Goal: Find specific page/section: Find specific page/section

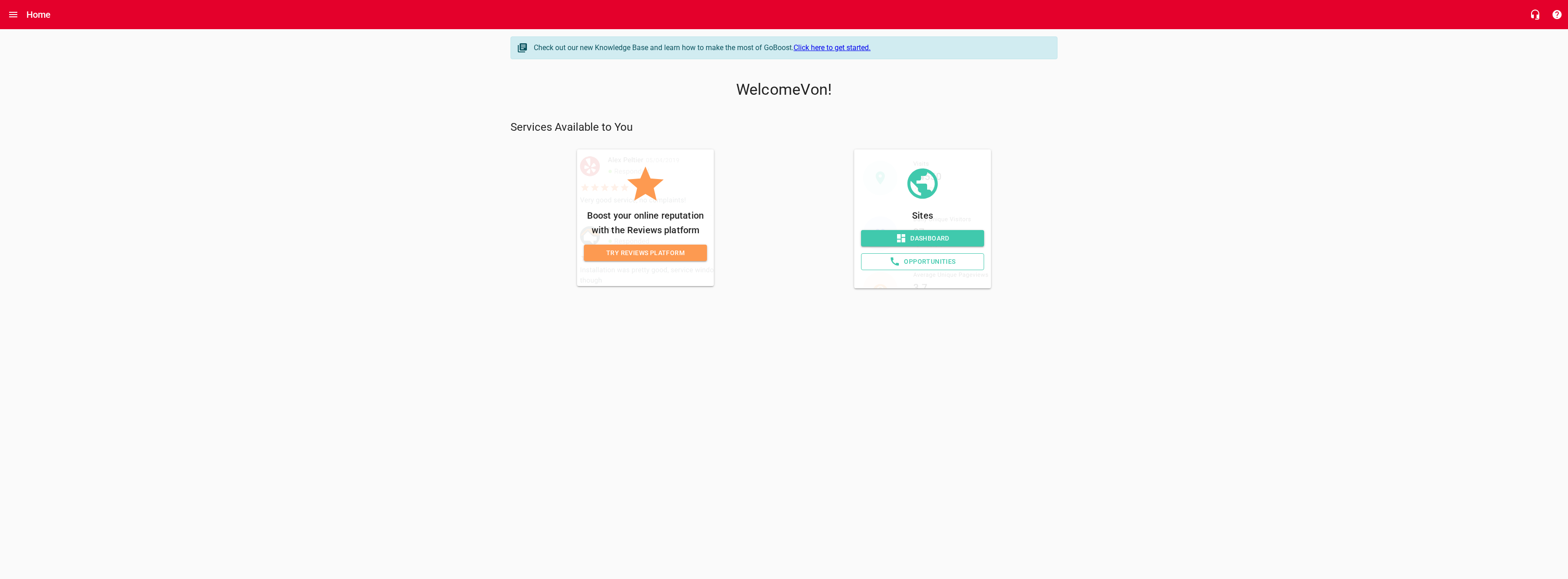
click at [658, 253] on span "Try Reviews Platform" at bounding box center [645, 253] width 108 height 12
